Goal: Information Seeking & Learning: Learn about a topic

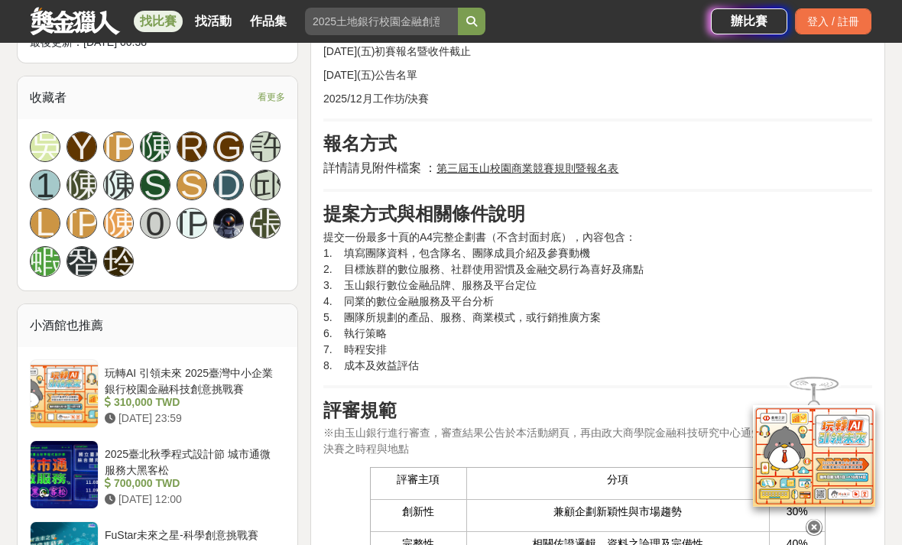
scroll to position [987, 0]
click at [820, 534] on icon at bounding box center [814, 526] width 17 height 17
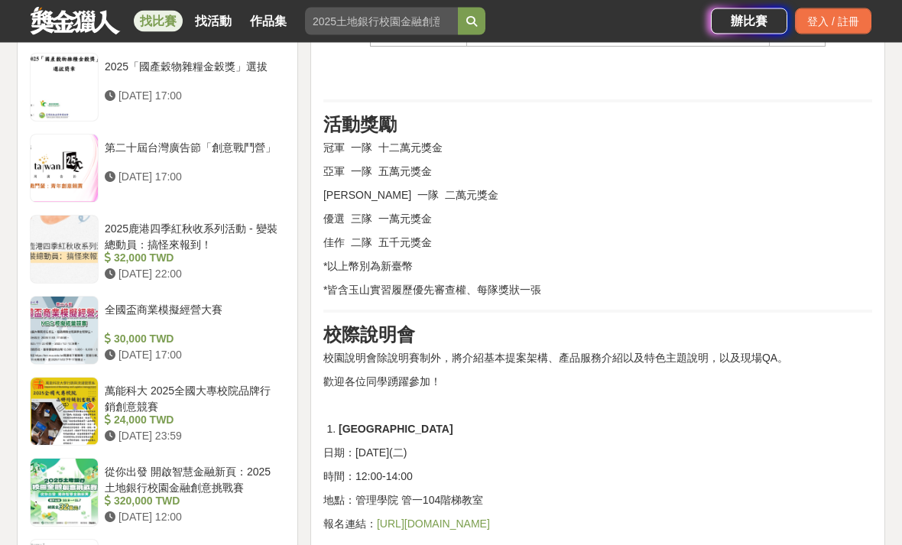
scroll to position [1537, 0]
click at [787, 435] on div "2025玉山銀行校園商業競賽 前言 玉山銀行致力於透過提供多元、便利的數位金融服務及平台，解決顧客於金融上遇到的大小事，隨時隨地提供如水電般便利的金融服務，同…" at bounding box center [597, 48] width 549 height 2116
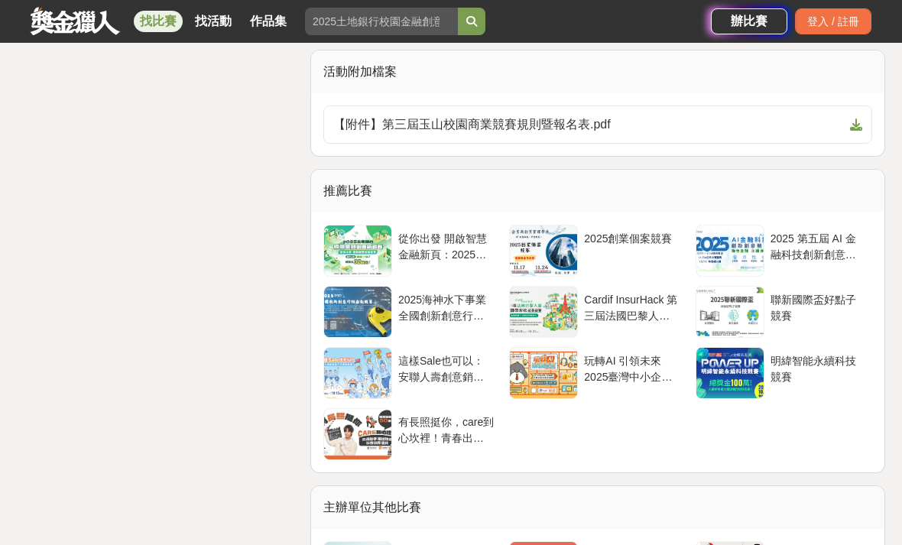
scroll to position [2628, 0]
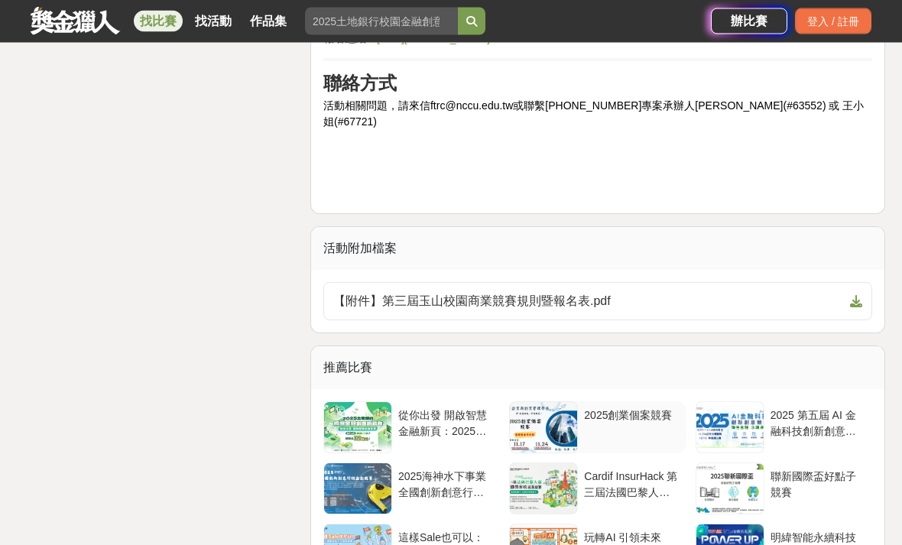
click at [654, 408] on div "2025創業個案競賽" at bounding box center [632, 422] width 96 height 29
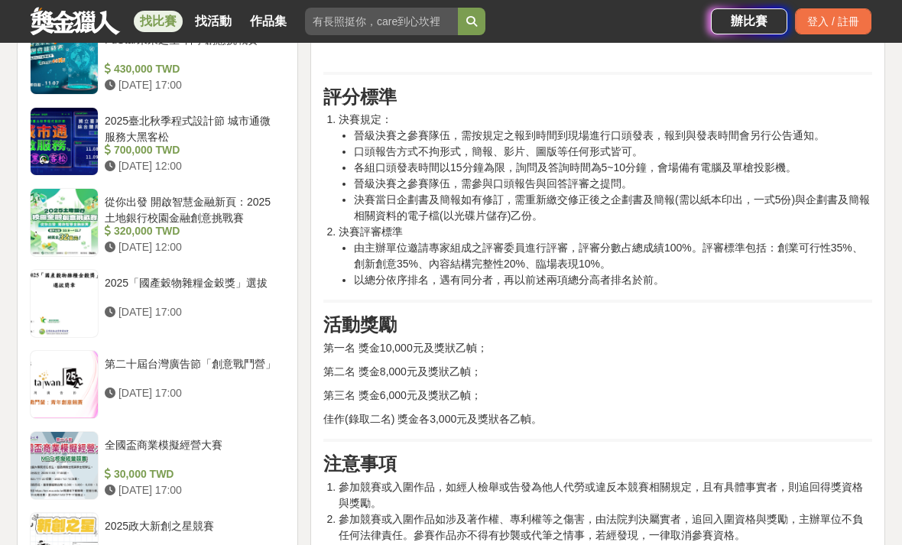
scroll to position [1474, 0]
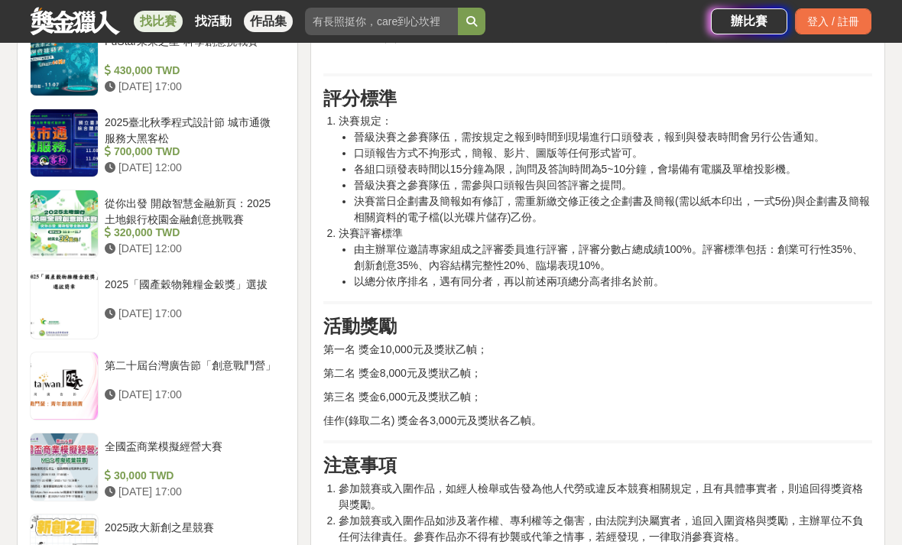
click at [275, 20] on link "作品集" at bounding box center [268, 21] width 49 height 21
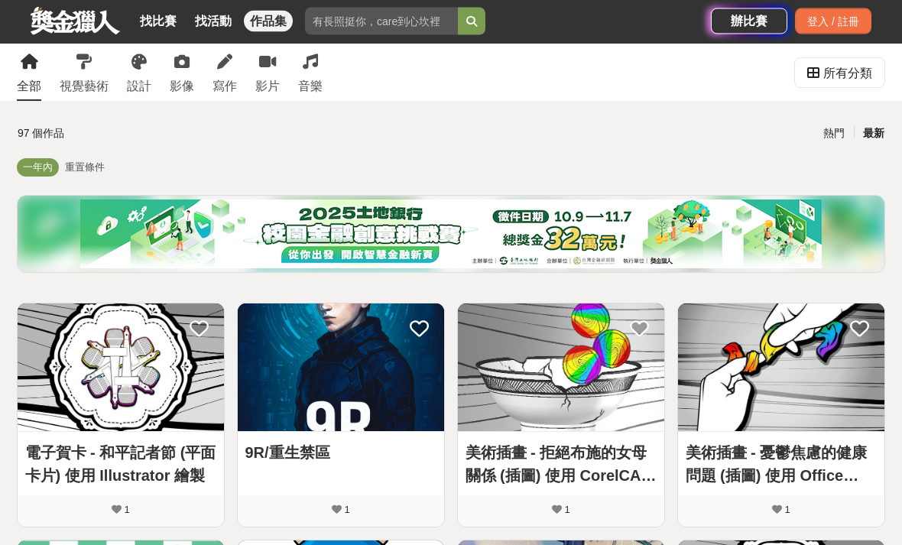
scroll to position [32, 0]
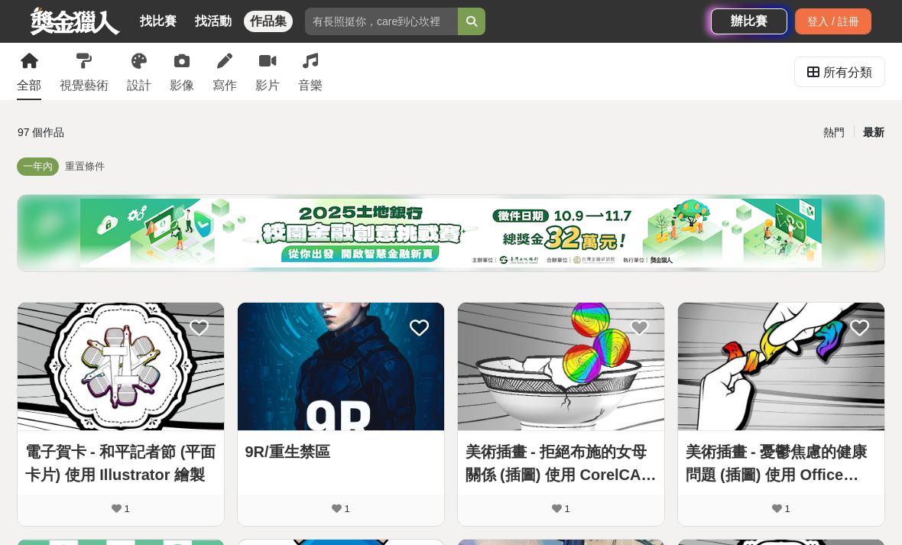
click at [385, 235] on img at bounding box center [451, 233] width 742 height 69
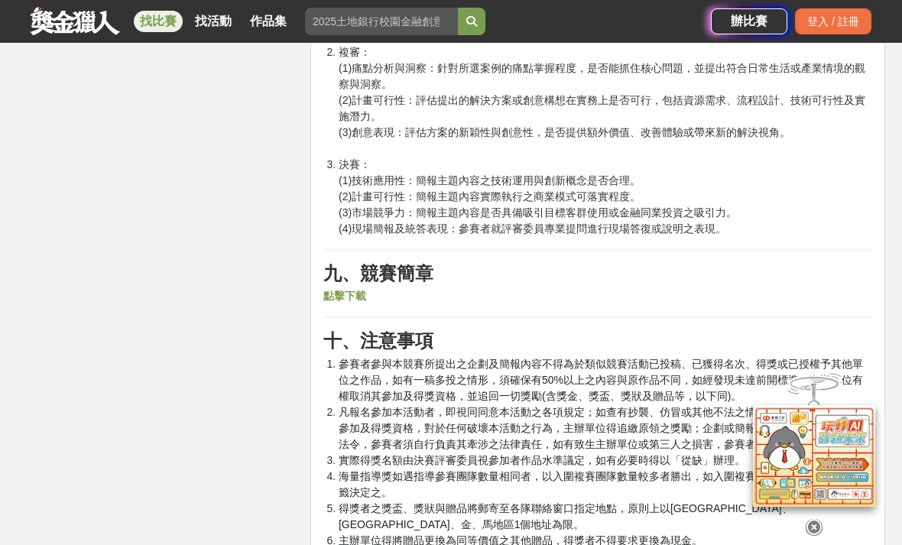
scroll to position [2659, 0]
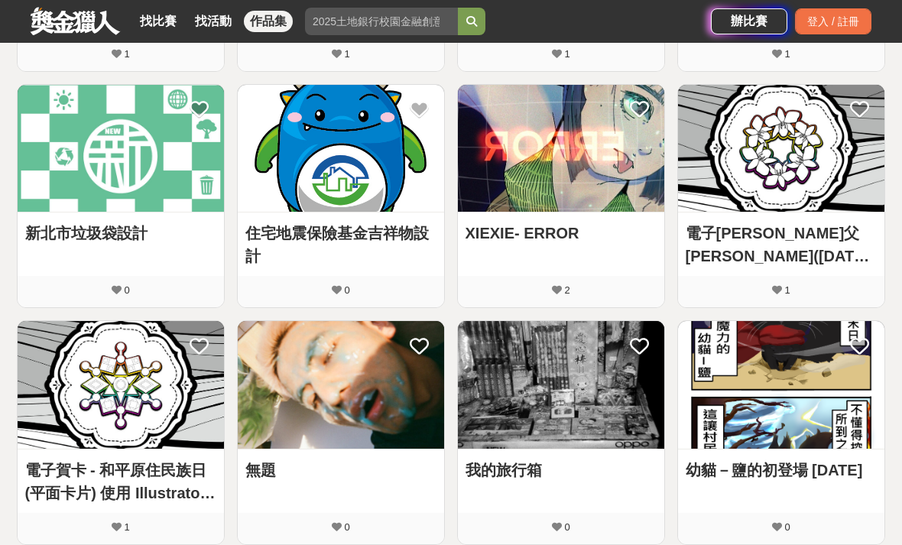
scroll to position [486, 0]
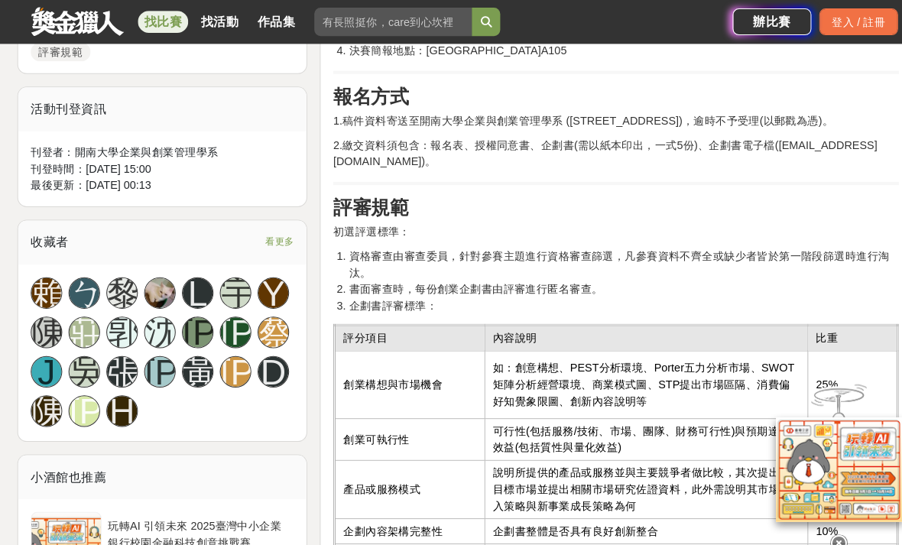
scroll to position [925, 0]
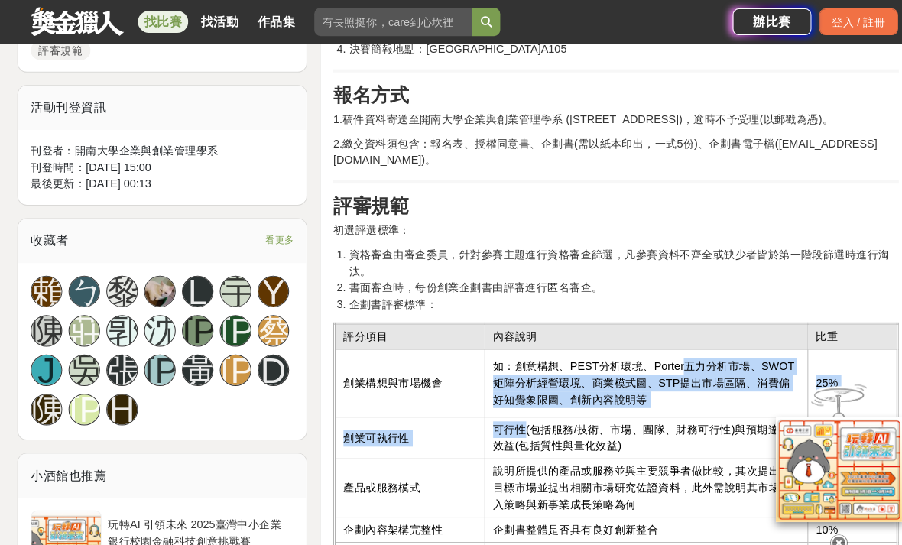
click at [647, 417] on td "可行性(包括服務/技術、市場、團隊、財務可行性)與預期達成效益(包括質性與量化效益)" at bounding box center [626, 425] width 313 height 41
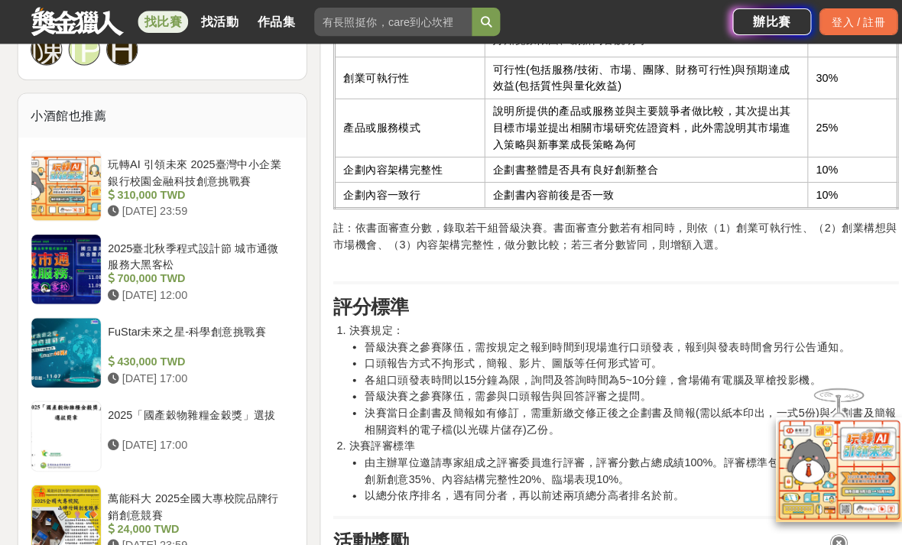
scroll to position [1275, 0]
